Goal: Information Seeking & Learning: Learn about a topic

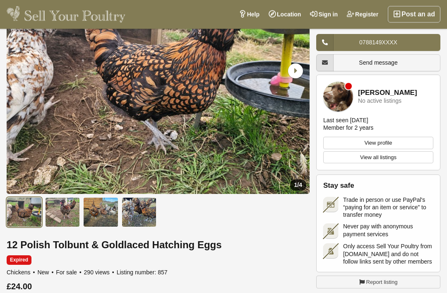
scroll to position [121, 0]
click at [141, 217] on img at bounding box center [139, 212] width 35 height 30
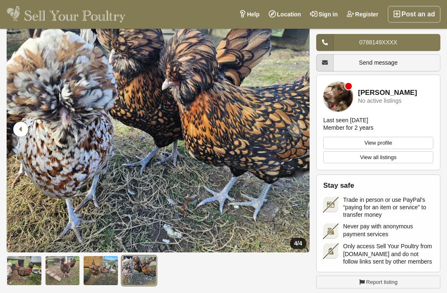
scroll to position [62, 0]
click at [98, 268] on img at bounding box center [100, 271] width 35 height 30
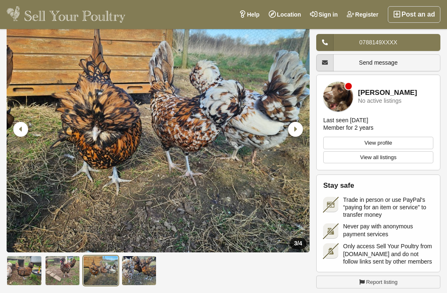
click at [59, 264] on img at bounding box center [62, 271] width 35 height 30
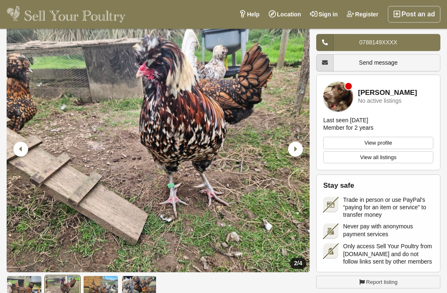
scroll to position [43, 0]
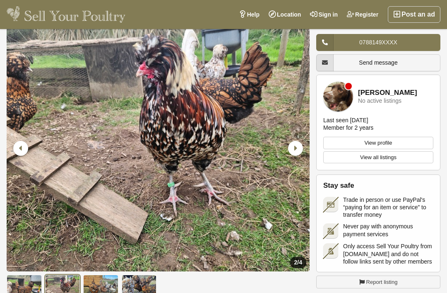
click at [25, 285] on img at bounding box center [24, 290] width 35 height 30
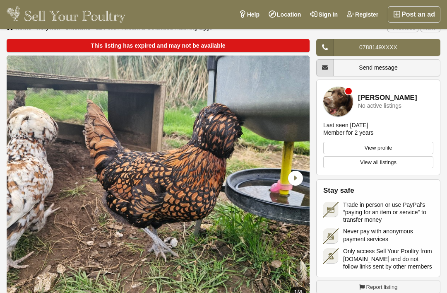
scroll to position [0, 0]
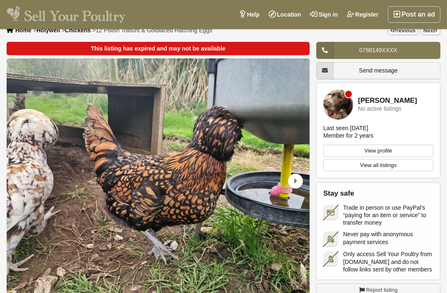
scroll to position [15, 0]
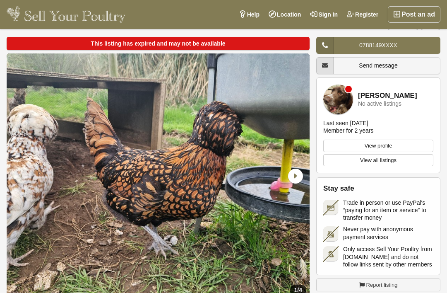
click at [367, 38] on link "0788149XXXX" at bounding box center [378, 45] width 124 height 17
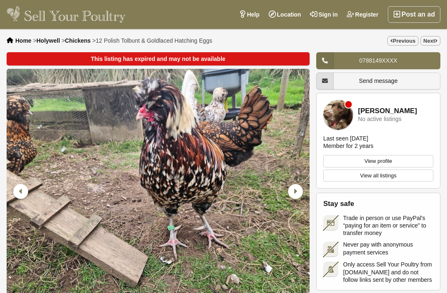
click at [297, 188] on icon "Next slide" at bounding box center [295, 191] width 15 height 15
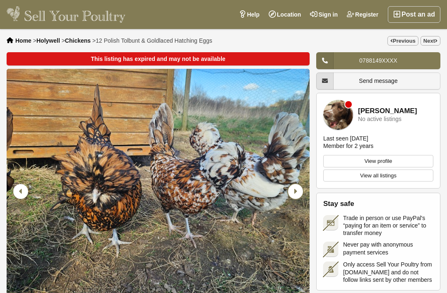
click at [296, 184] on icon "Next slide" at bounding box center [295, 191] width 15 height 15
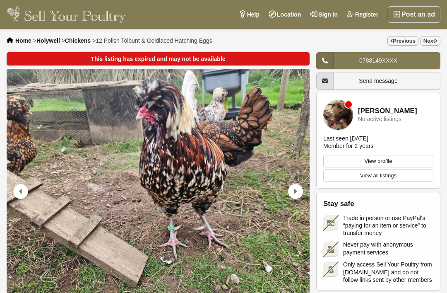
click at [171, 71] on img "2 / 4" at bounding box center [158, 192] width 303 height 246
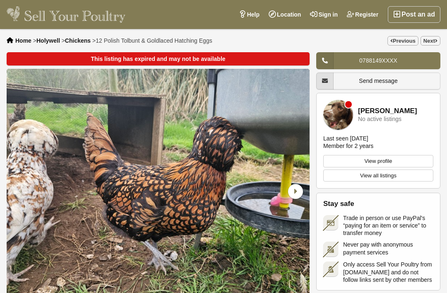
click at [346, 115] on img at bounding box center [338, 115] width 30 height 30
click at [344, 109] on img at bounding box center [338, 115] width 30 height 30
click at [387, 109] on link "Gary Kingston-roberts" at bounding box center [387, 111] width 59 height 8
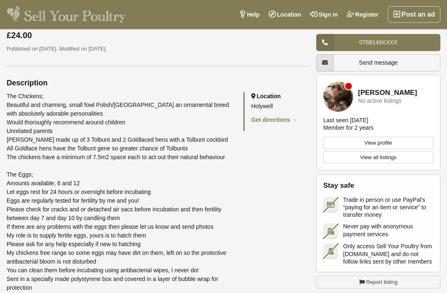
scroll to position [372, 0]
click at [5, 292] on div "This listing has expired and may not be available 1 / 4" at bounding box center [223, 272] width 447 height 1184
click at [270, 92] on h2 "Location" at bounding box center [280, 96] width 58 height 8
click at [261, 94] on h2 "Location" at bounding box center [280, 96] width 58 height 8
click at [271, 97] on h2 "Location" at bounding box center [280, 96] width 58 height 8
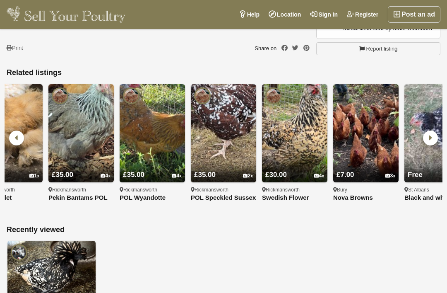
scroll to position [0, 173]
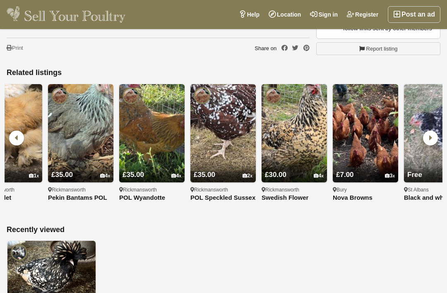
click at [229, 128] on img at bounding box center [223, 133] width 65 height 98
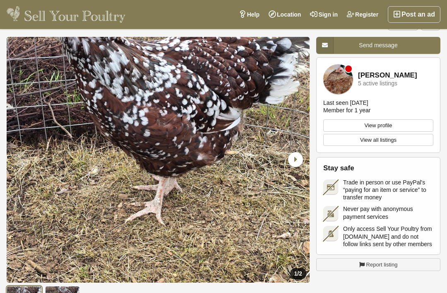
scroll to position [18, 0]
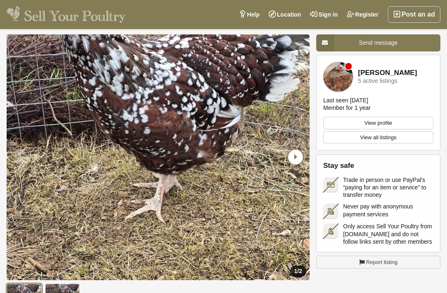
click at [296, 155] on icon "Next slide" at bounding box center [295, 157] width 15 height 15
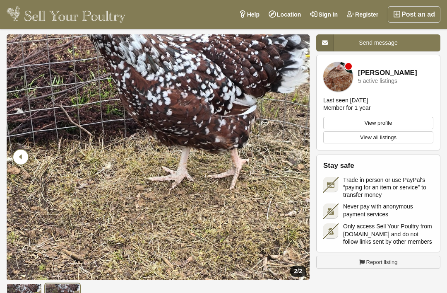
click at [14, 160] on icon "Previous slide" at bounding box center [20, 157] width 15 height 15
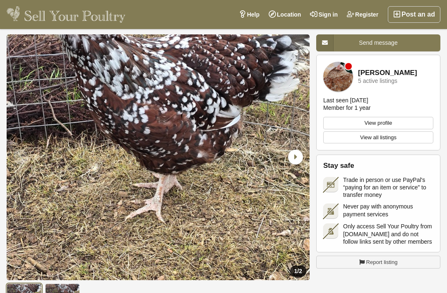
click at [13, 152] on div "Previous slide" at bounding box center [22, 157] width 22 height 22
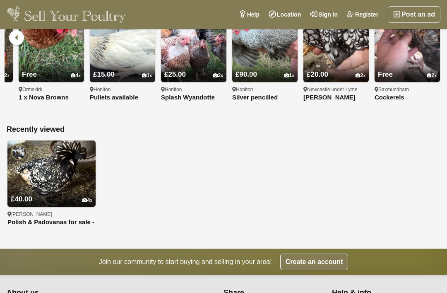
scroll to position [693, 0]
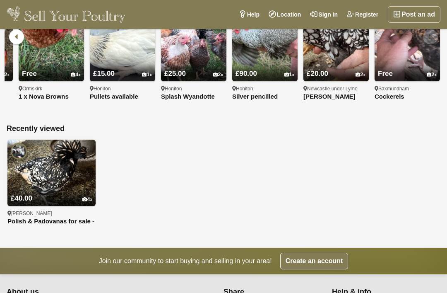
click at [51, 170] on img at bounding box center [51, 173] width 88 height 66
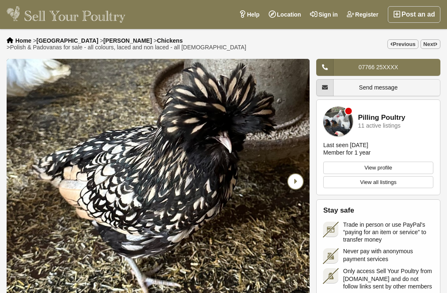
click at [301, 174] on icon "Next slide" at bounding box center [295, 181] width 15 height 15
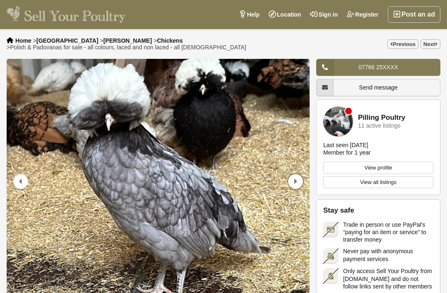
click at [296, 174] on icon "Next slide" at bounding box center [295, 181] width 15 height 15
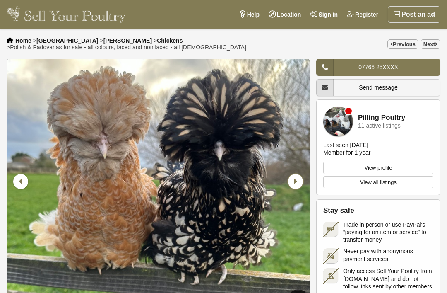
click at [296, 174] on icon "Next slide" at bounding box center [295, 181] width 15 height 15
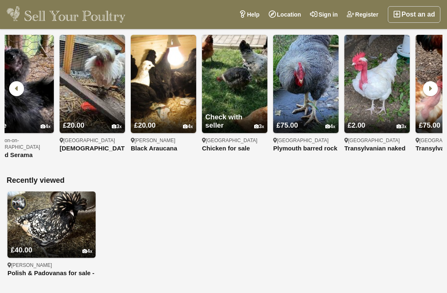
scroll to position [0, 589]
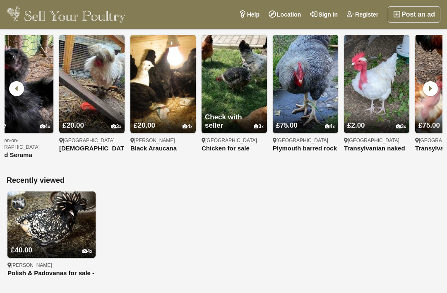
click at [96, 93] on img at bounding box center [91, 84] width 65 height 98
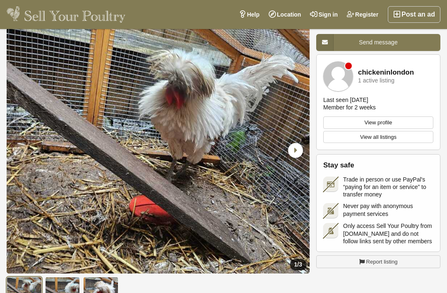
scroll to position [25, 0]
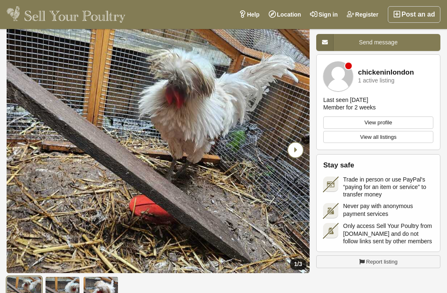
click at [298, 147] on icon "Next slide" at bounding box center [295, 149] width 15 height 15
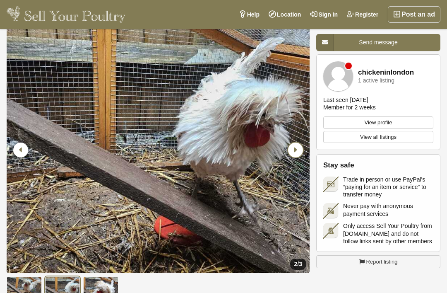
click at [298, 147] on icon "Next slide" at bounding box center [295, 149] width 15 height 15
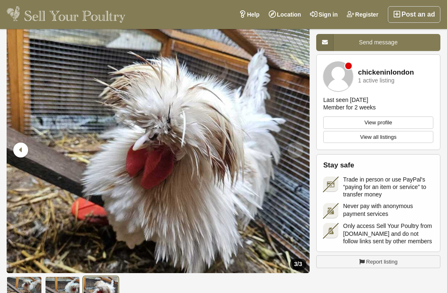
click at [300, 144] on icon "Next slide" at bounding box center [295, 149] width 15 height 15
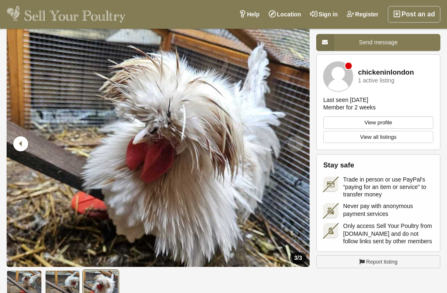
scroll to position [0, 0]
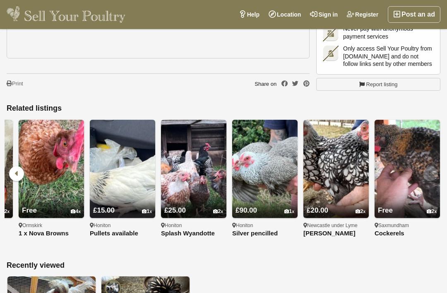
scroll to position [535, 0]
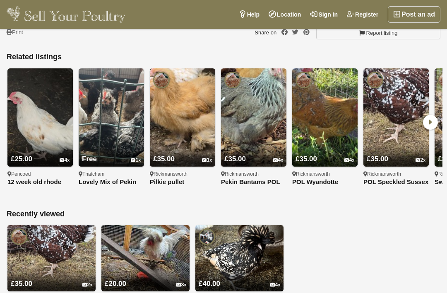
scroll to position [902, 0]
